Goal: Information Seeking & Learning: Learn about a topic

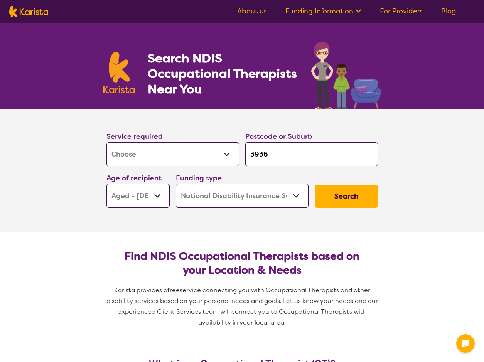
select select "[MEDICAL_DATA]"
select select "AG"
select select "NDIS"
select select "[MEDICAL_DATA]"
select select "AG"
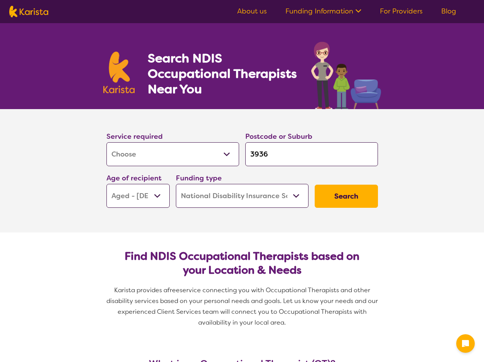
select select "NDIS"
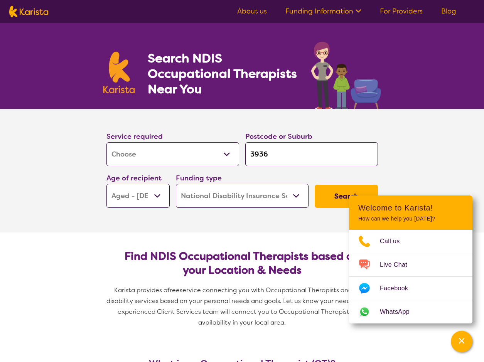
drag, startPoint x: 298, startPoint y: 153, endPoint x: 298, endPoint y: 160, distance: 6.6
click at [298, 160] on input "3936" at bounding box center [311, 154] width 133 height 24
type input "393"
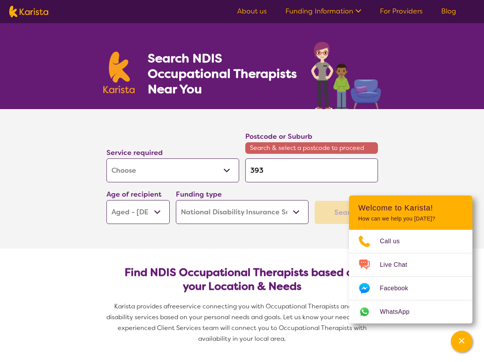
type input "39"
type input "3"
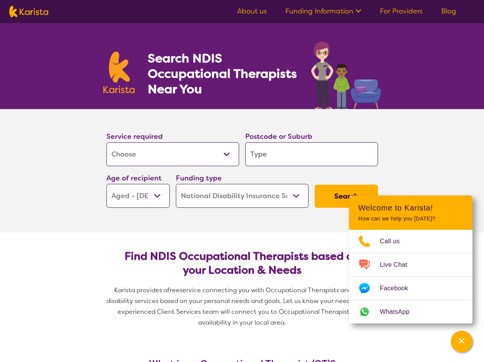
type input "3"
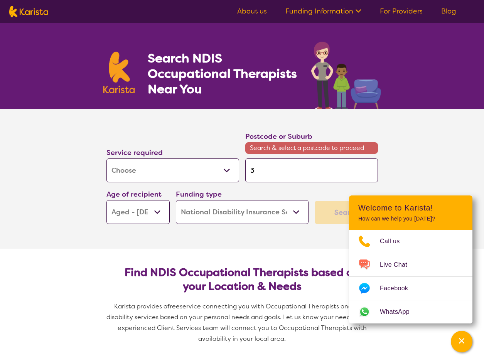
type input "34"
type input "343"
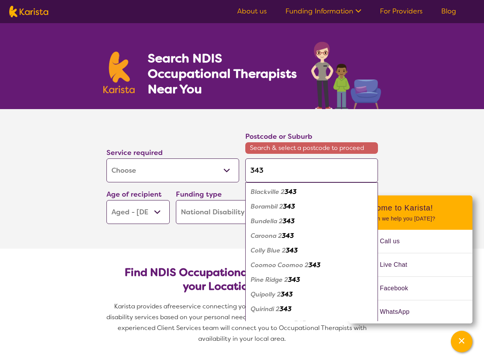
type input "3437"
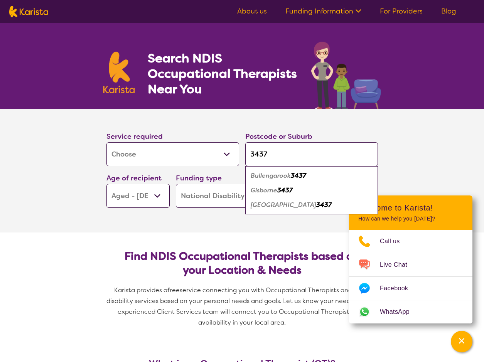
type input "3437"
click at [290, 190] on em "3437" at bounding box center [284, 190] width 15 height 8
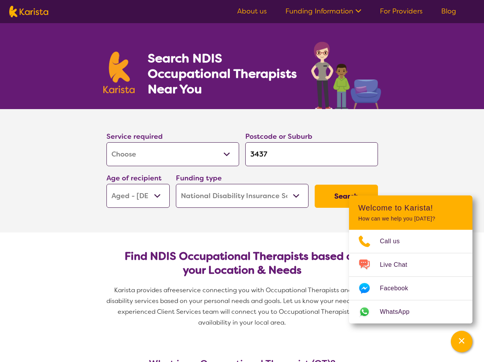
click at [160, 197] on select "Early Childhood - 0 to 9 Child - 10 to 11 Adolescent - 12 to 17 Adult - 18 to 6…" at bounding box center [137, 196] width 63 height 24
select select "AD"
click at [106, 184] on select "Early Childhood - 0 to 9 Child - 10 to 11 Adolescent - 12 to 17 Adult - 18 to 6…" at bounding box center [137, 196] width 63 height 24
select select "AD"
click at [294, 192] on select "Home Care Package (HCP) National Disability Insurance Scheme (NDIS) I don't know" at bounding box center [242, 196] width 133 height 24
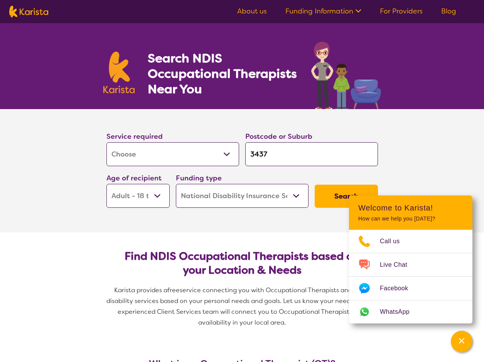
click at [176, 184] on select "Home Care Package (HCP) National Disability Insurance Scheme (NDIS) I don't know" at bounding box center [242, 196] width 133 height 24
click at [326, 198] on button "Search" at bounding box center [346, 196] width 63 height 23
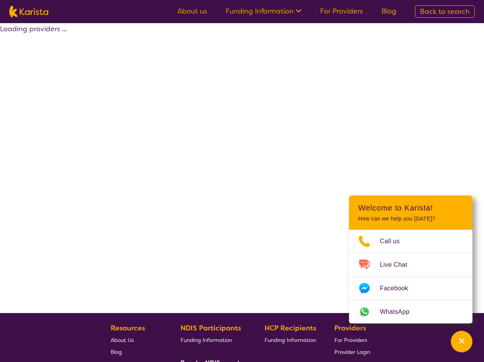
select select "by_score"
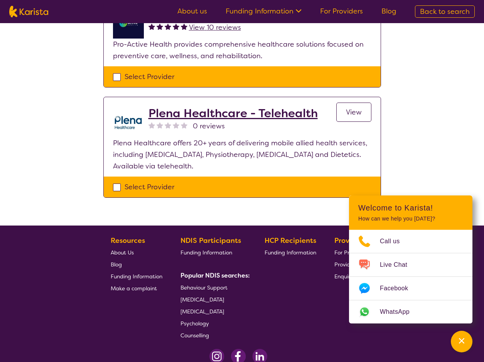
scroll to position [231, 0]
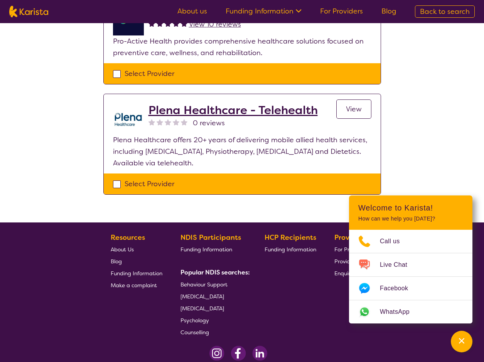
click at [342, 107] on link "View" at bounding box center [353, 108] width 35 height 19
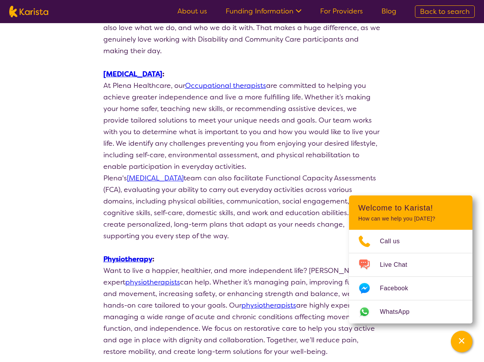
scroll to position [231, 0]
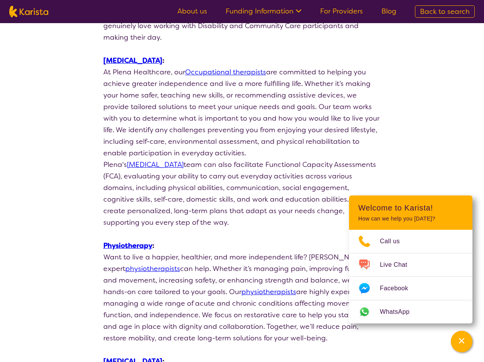
click at [239, 67] on link "Occupational therapists" at bounding box center [225, 71] width 81 height 9
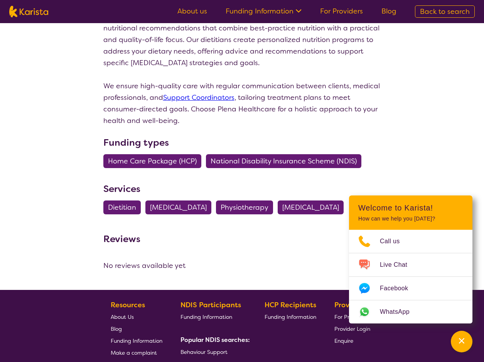
scroll to position [771, 0]
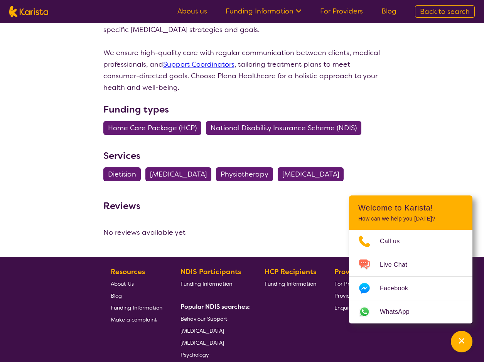
click at [237, 121] on span "National Disability Insurance Scheme (NDIS)" at bounding box center [283, 128] width 146 height 14
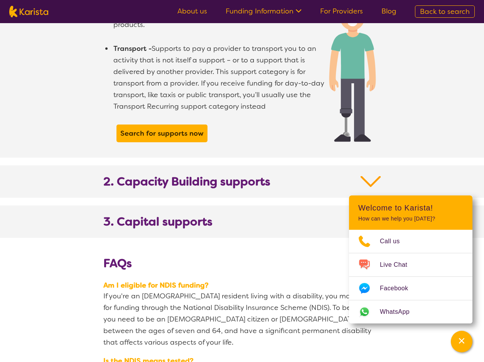
scroll to position [771, 0]
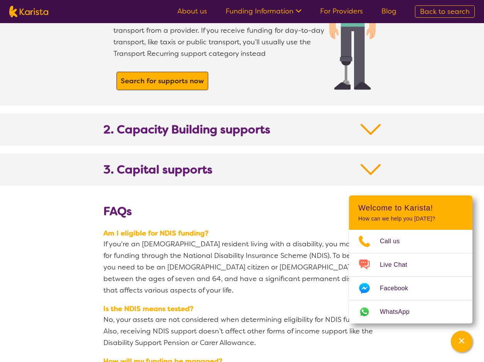
click at [153, 76] on b "Search for supports now" at bounding box center [162, 80] width 83 height 9
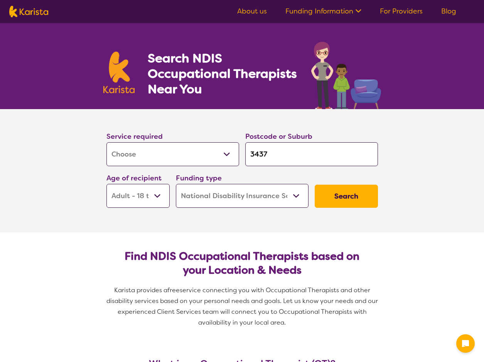
select select "[MEDICAL_DATA]"
select select "AD"
select select "NDIS"
select select "[MEDICAL_DATA]"
select select "AD"
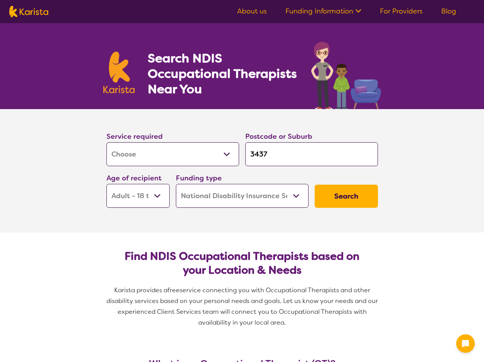
select select "NDIS"
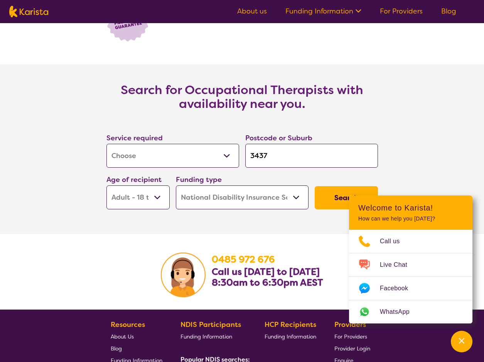
scroll to position [1054, 0]
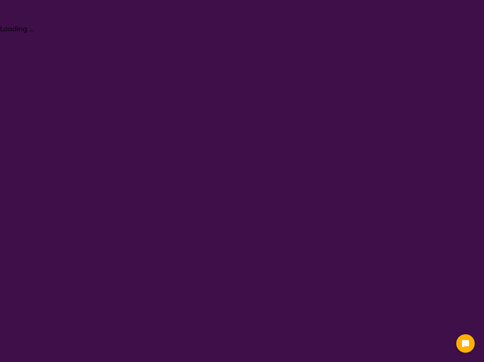
select select "[MEDICAL_DATA]"
select select "AD"
select select "NDIS"
select select "[MEDICAL_DATA]"
select select "AD"
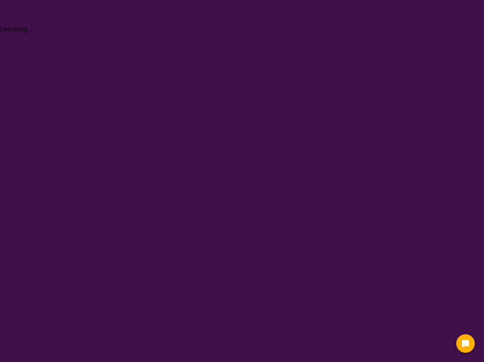
select select "NDIS"
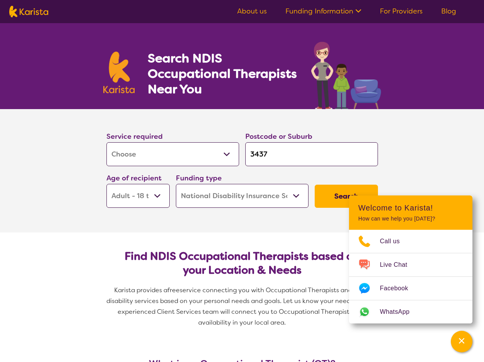
click at [333, 193] on button "Search" at bounding box center [346, 196] width 63 height 23
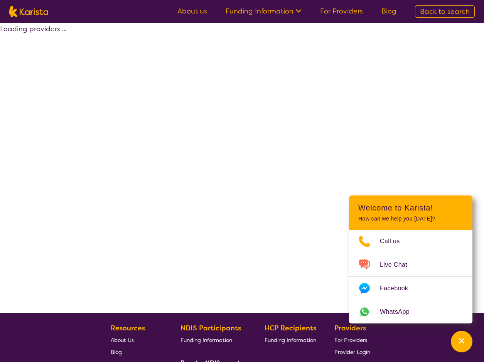
select select "by_score"
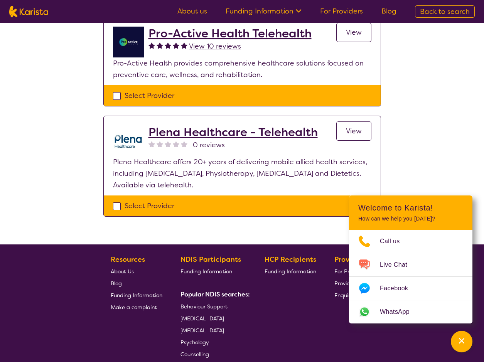
scroll to position [231, 0]
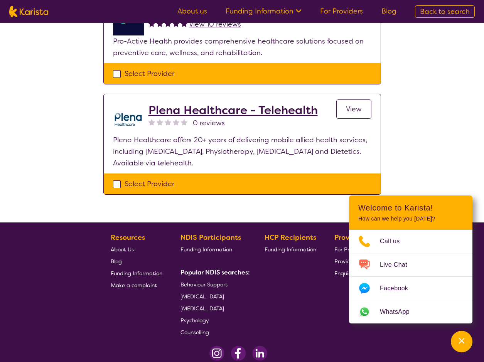
click at [347, 104] on link "View" at bounding box center [353, 108] width 35 height 19
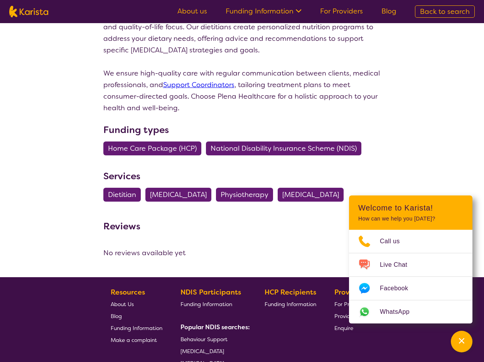
scroll to position [771, 0]
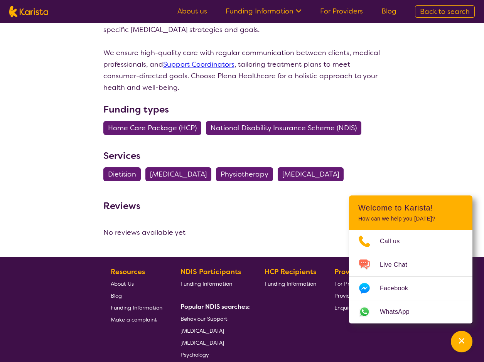
click at [207, 167] on span "[MEDICAL_DATA]" at bounding box center [178, 174] width 57 height 14
select select "[MEDICAL_DATA]"
select select "AD"
select select "NDIS"
select select "[MEDICAL_DATA]"
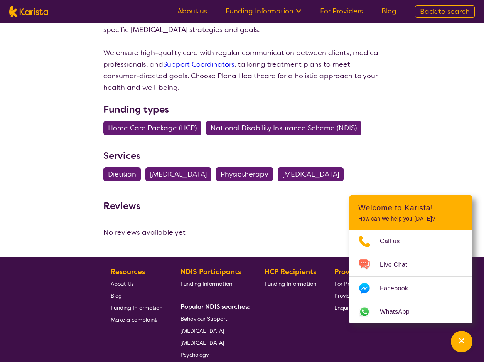
select select "AD"
select select "NDIS"
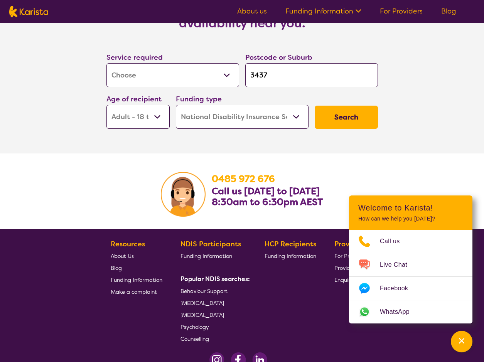
scroll to position [1157, 0]
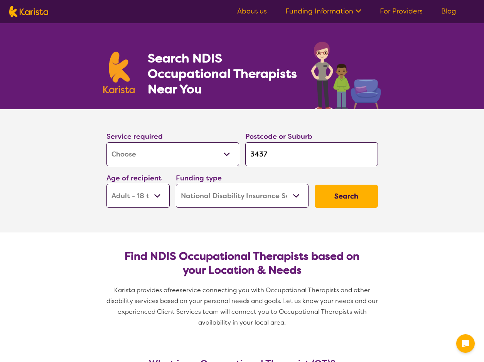
select select "[MEDICAL_DATA]"
select select "AD"
select select "NDIS"
select select "[MEDICAL_DATA]"
select select "AD"
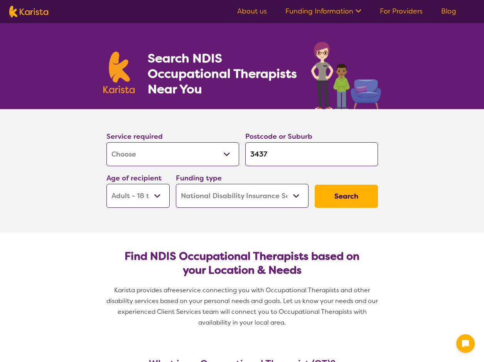
select select "NDIS"
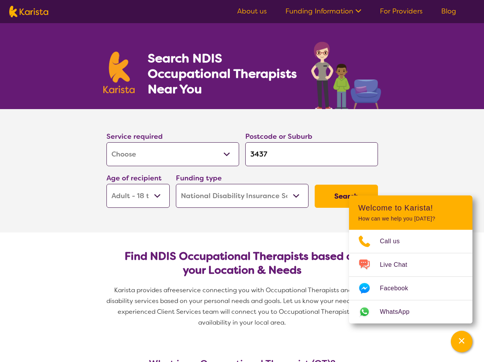
click at [332, 193] on button "Search" at bounding box center [346, 196] width 63 height 23
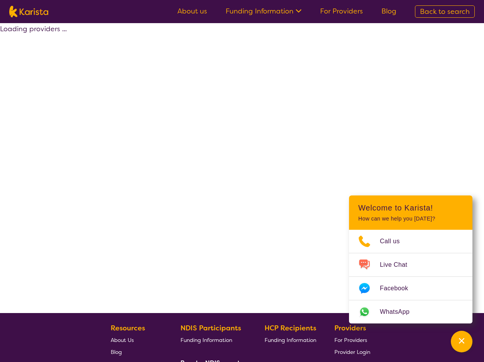
select select "by_score"
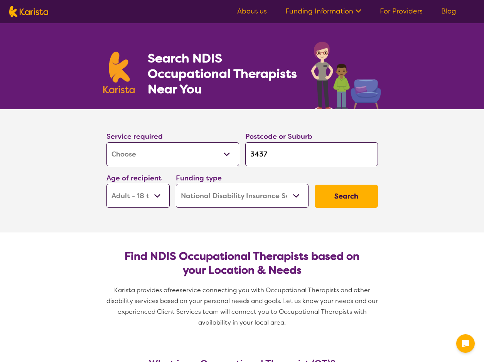
select select "[MEDICAL_DATA]"
select select "AD"
select select "NDIS"
select select "[MEDICAL_DATA]"
select select "AD"
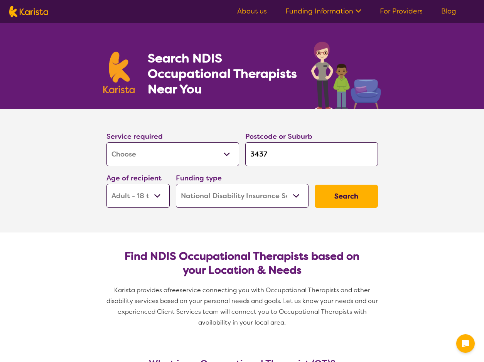
select select "NDIS"
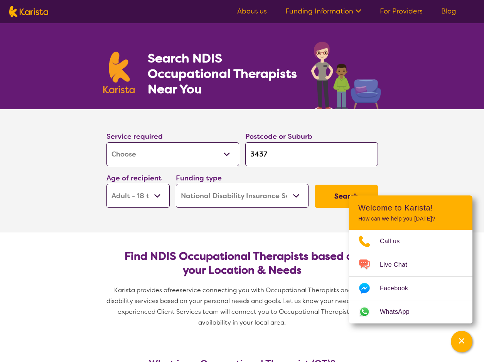
click at [330, 195] on button "Search" at bounding box center [346, 196] width 63 height 23
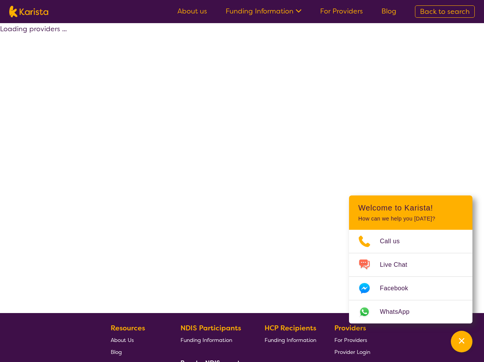
select select "by_score"
